Goal: Task Accomplishment & Management: Manage account settings

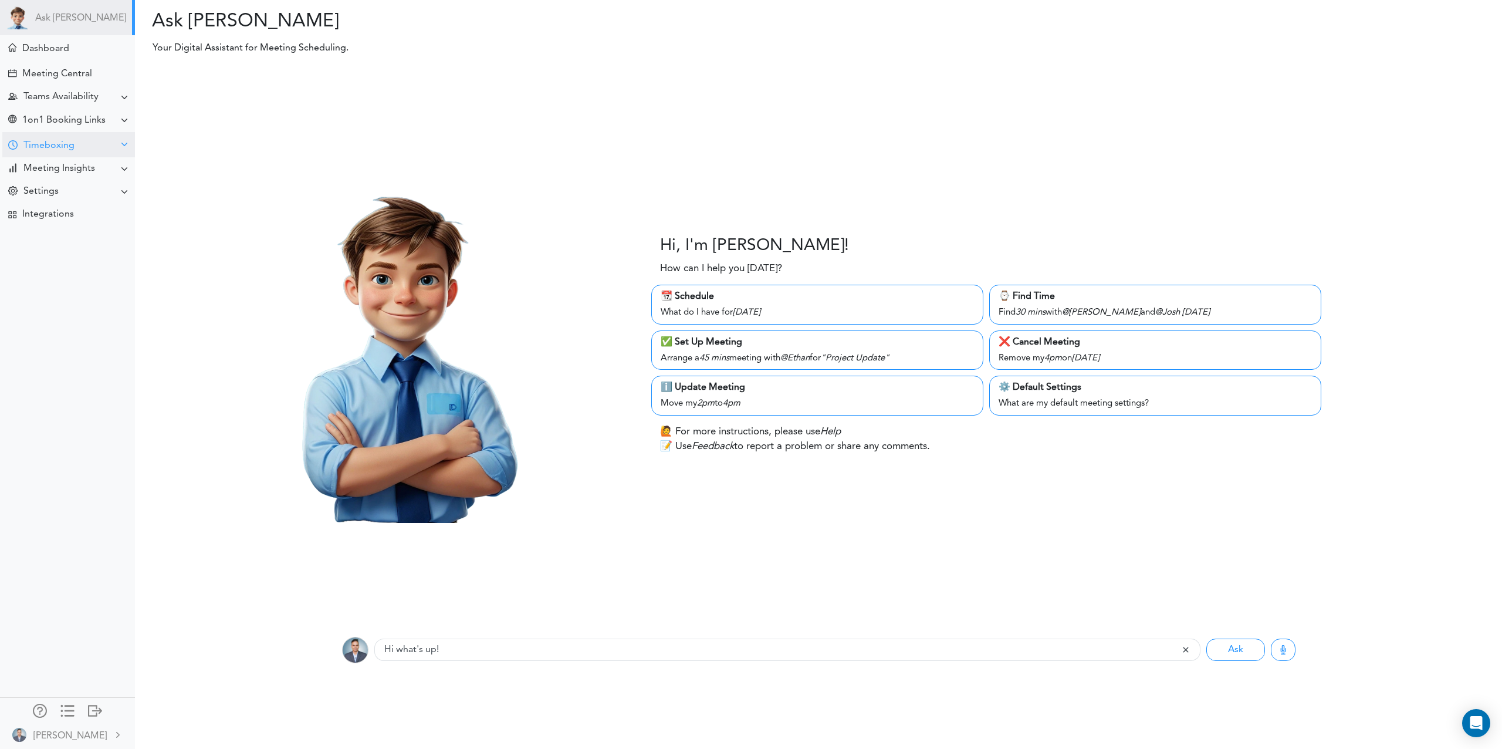
click at [8, 142] on div at bounding box center [12, 145] width 9 height 11
click at [37, 165] on div "Goals for [DATE]" at bounding box center [52, 168] width 63 height 6
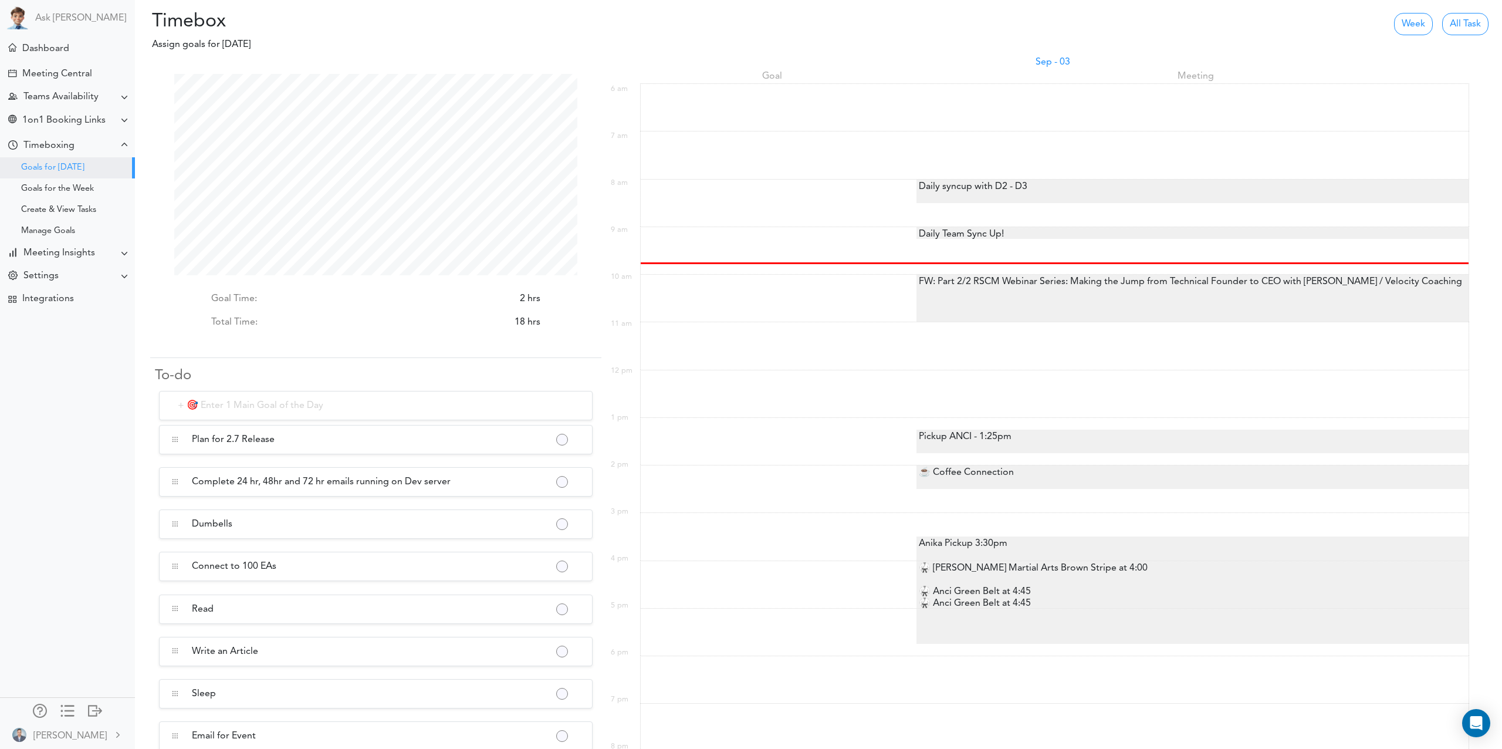
scroll to position [201, 403]
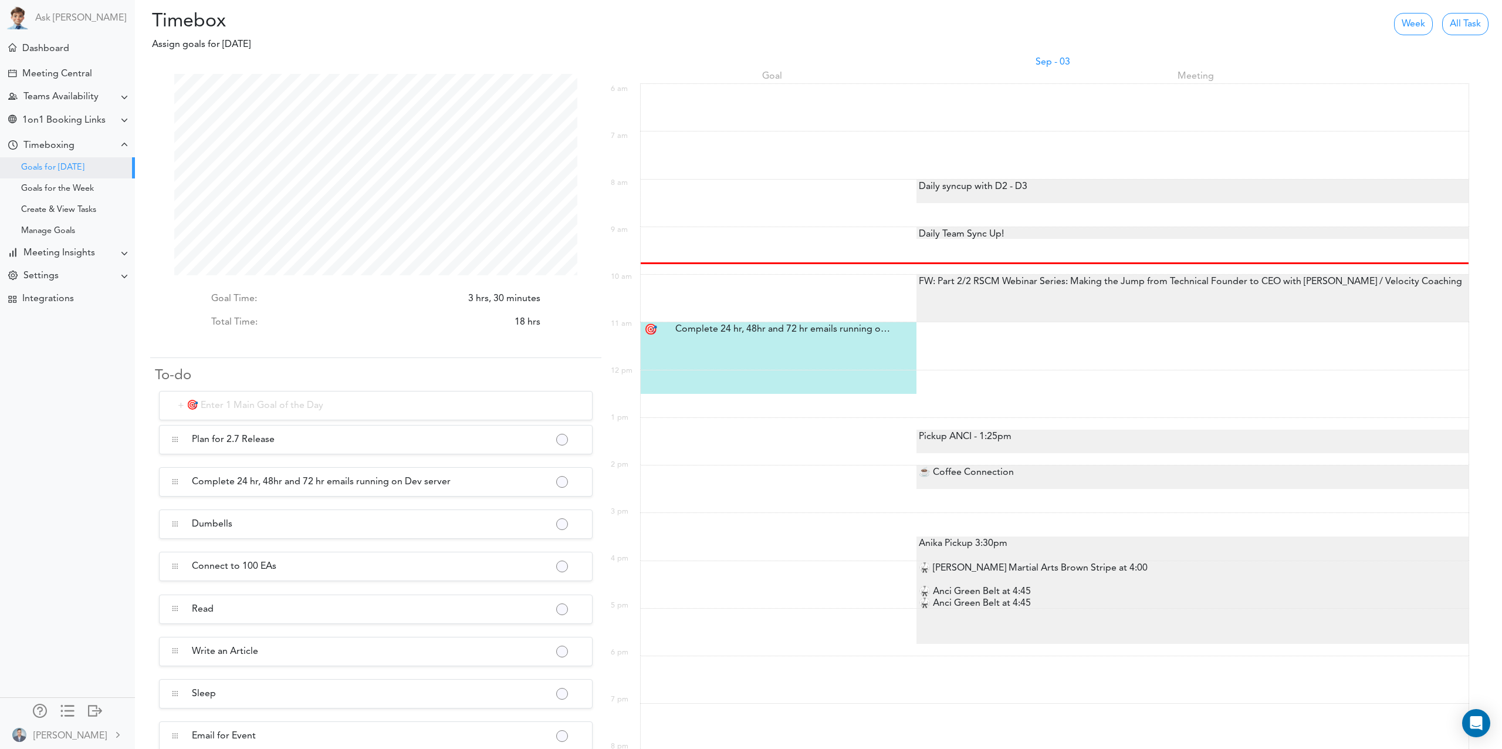
scroll to position [201, 403]
click at [561, 440] on button "button" at bounding box center [561, 441] width 9 height 9
click at [614, 489] on link "Mark as Completed" at bounding box center [613, 490] width 112 height 19
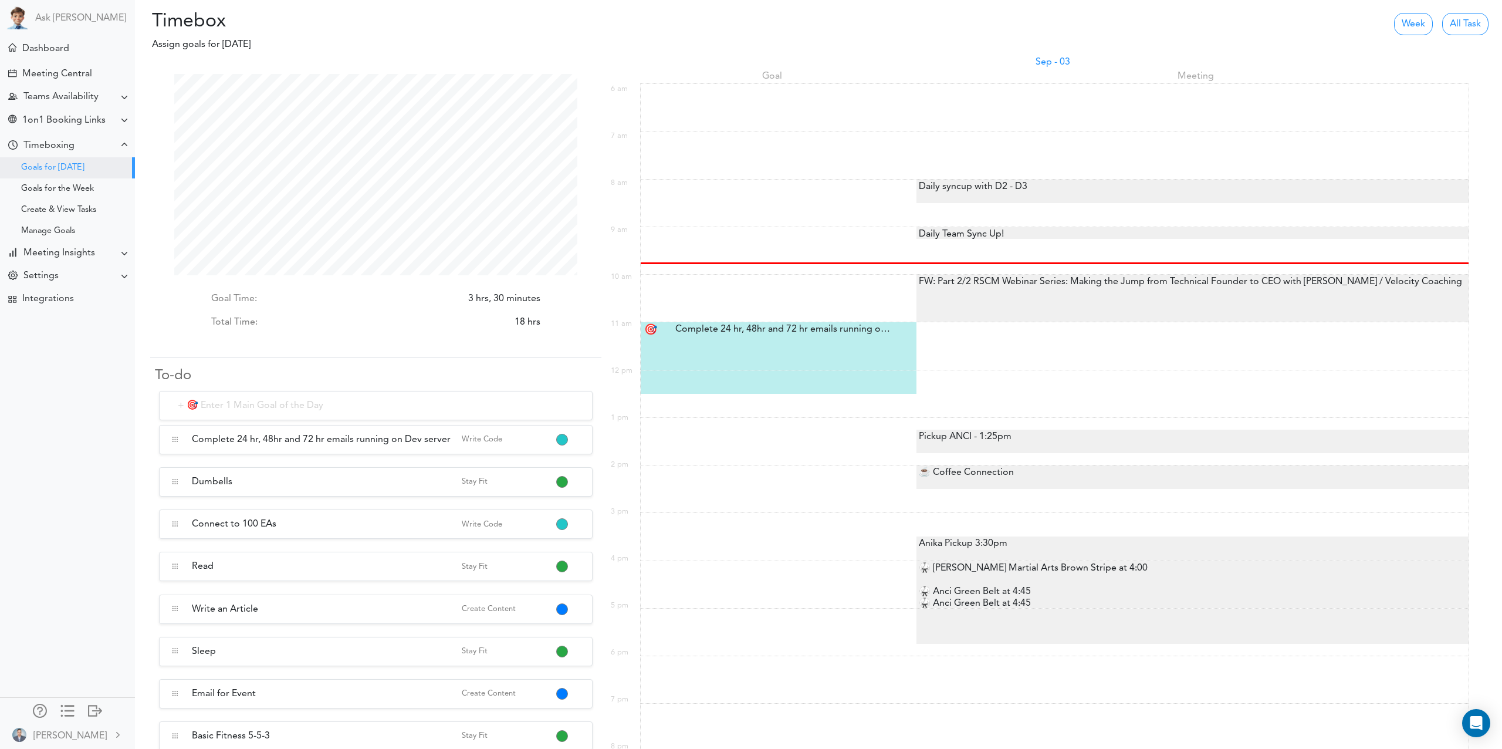
drag, startPoint x: 769, startPoint y: 357, endPoint x: 777, endPoint y: 343, distance: 16.5
click at [777, 343] on div "🎯 Complete 24 hr, 48hr and 72 hr emails running on Dev server Complete 24 hr, 4…" at bounding box center [779, 345] width 276 height 47
click at [785, 330] on div "Complete 24 hr, 48hr and 72 hr emails running on Dev server Complete 24 hr, 48h…" at bounding box center [780, 329] width 227 height 14
type input "Complete 24 hr, 48hr and 72 hr emails running on Dev server"
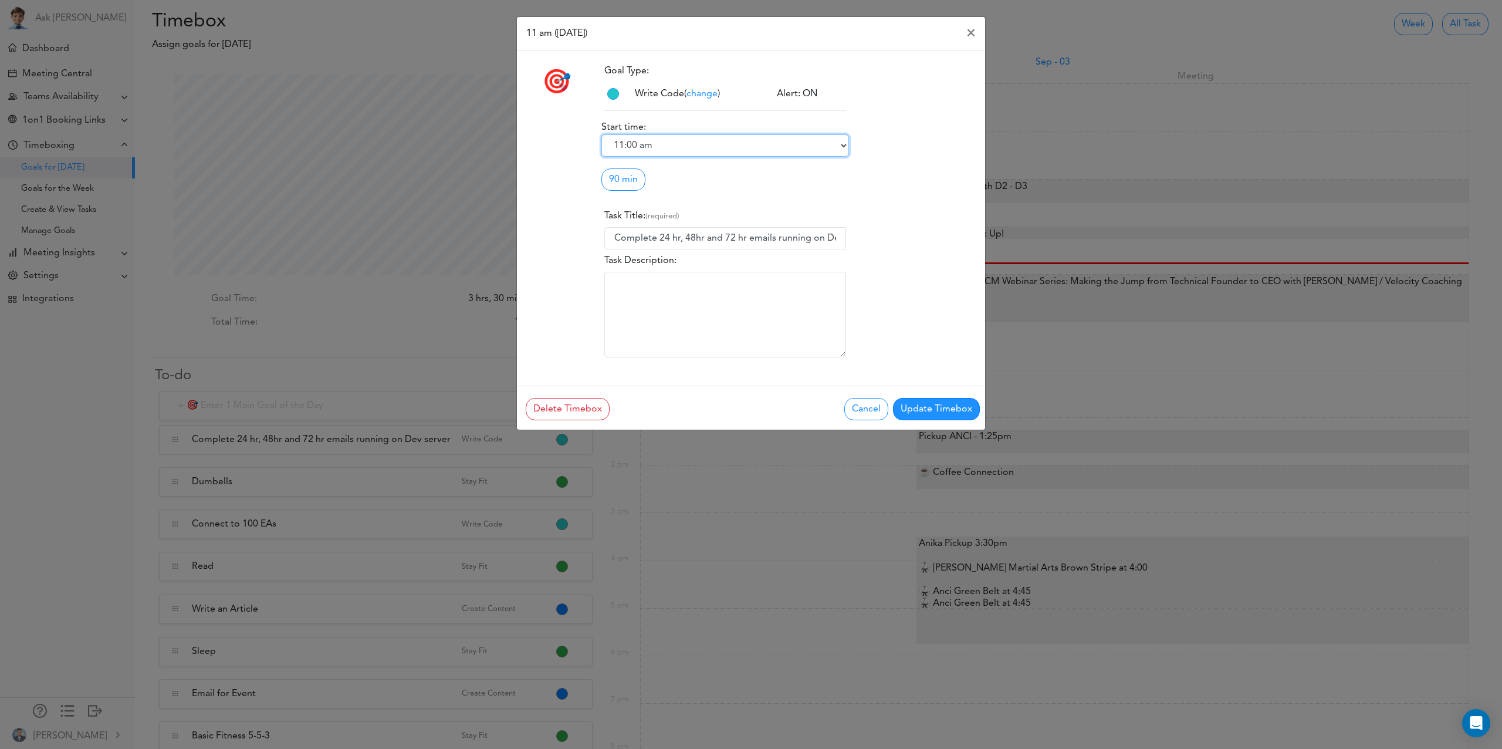
click at [674, 152] on select "6:00 am 6:15 am 6:30 am 6:45 am 7:00 am 7:15 am 7:30 am 7:45 am 8:00 am 8:15 am…" at bounding box center [725, 145] width 248 height 22
select select "11:30 am"
click at [601, 134] on select "6:00 am 6:15 am 6:30 am 6:45 am 7:00 am 7:15 am 7:30 am 7:45 am 8:00 am 8:15 am…" at bounding box center [725, 145] width 248 height 22
click at [935, 412] on button "Update Timebox" at bounding box center [936, 409] width 87 height 22
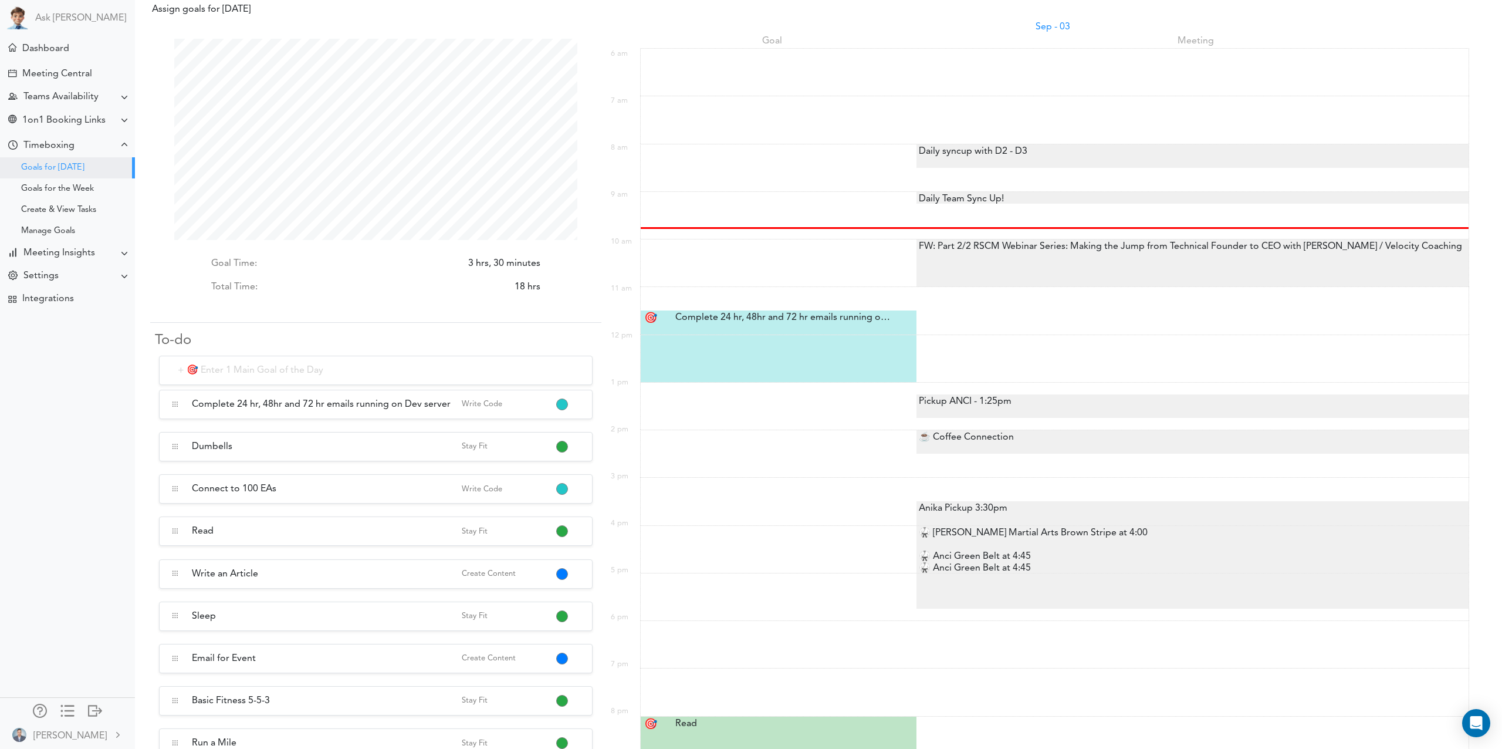
scroll to position [46, 0]
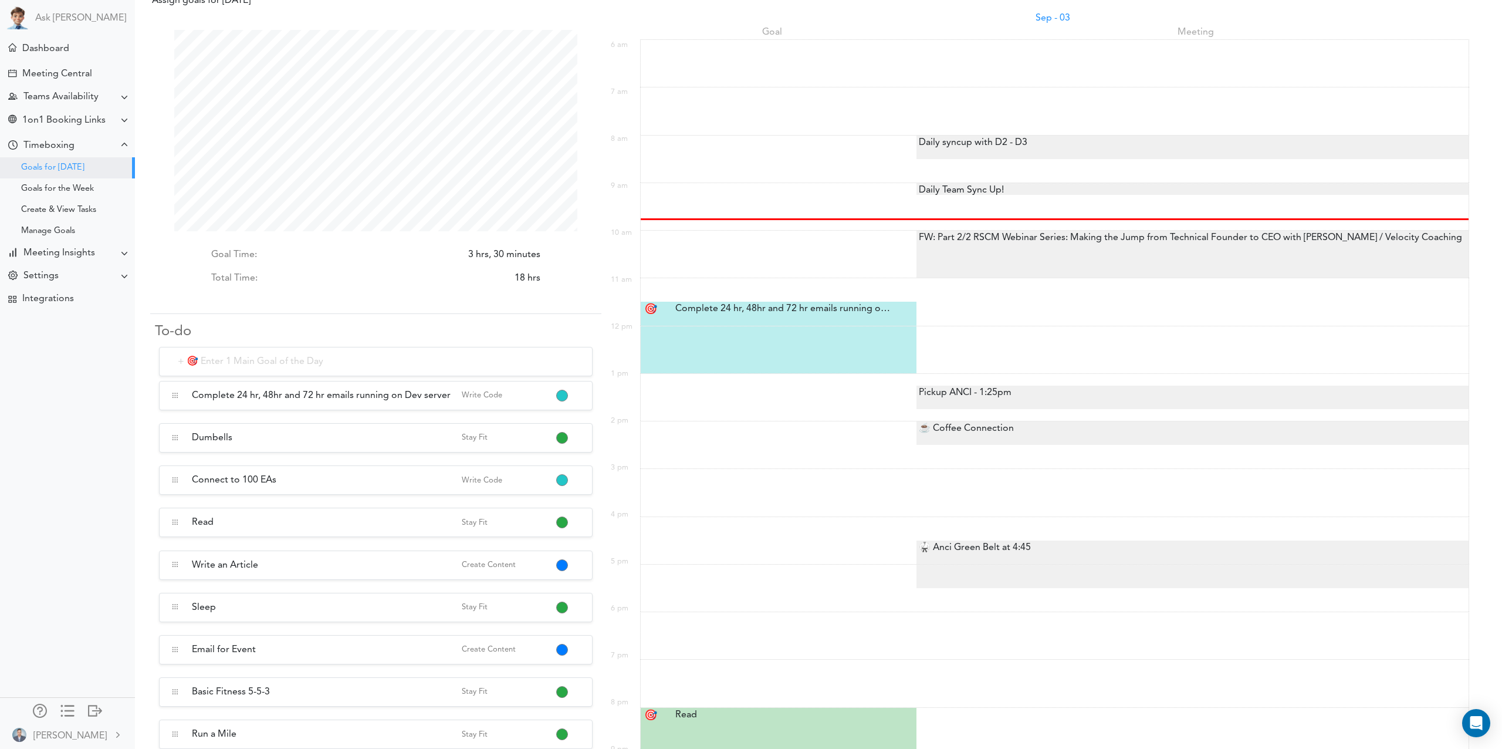
scroll to position [201, 403]
